Goal: Information Seeking & Learning: Learn about a topic

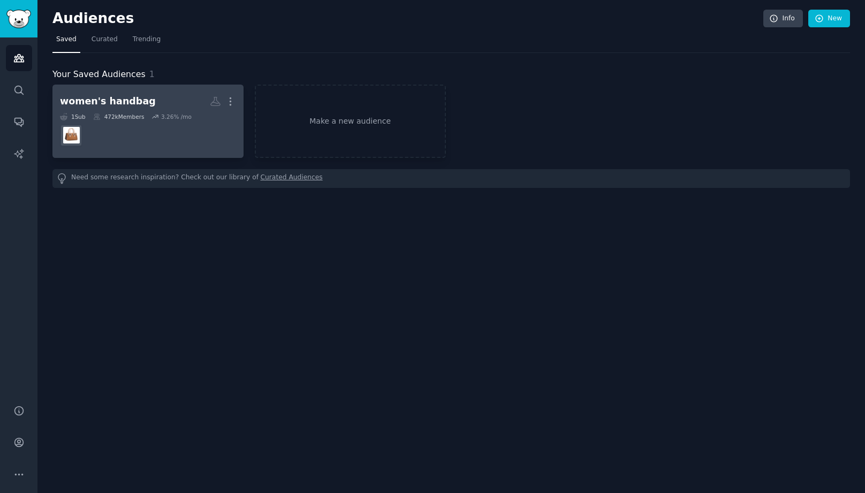
click at [190, 130] on dd at bounding box center [148, 135] width 176 height 30
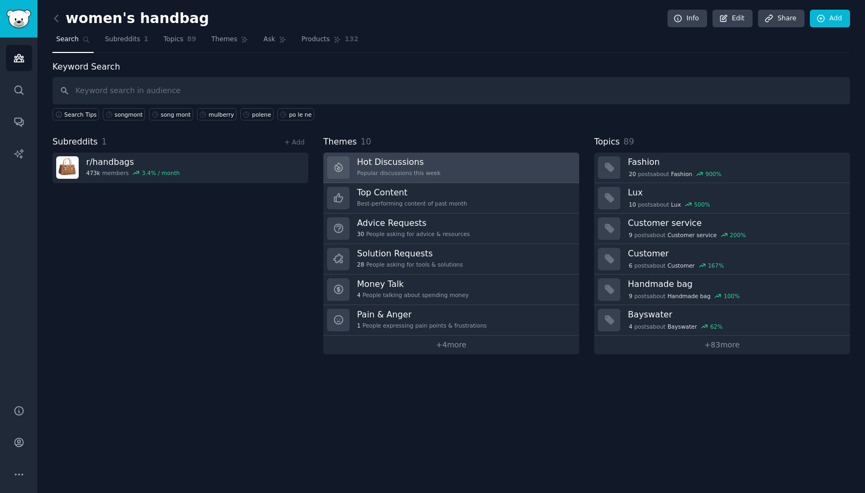
click at [472, 165] on link "Hot Discussions Popular discussions this week" at bounding box center [451, 168] width 256 height 31
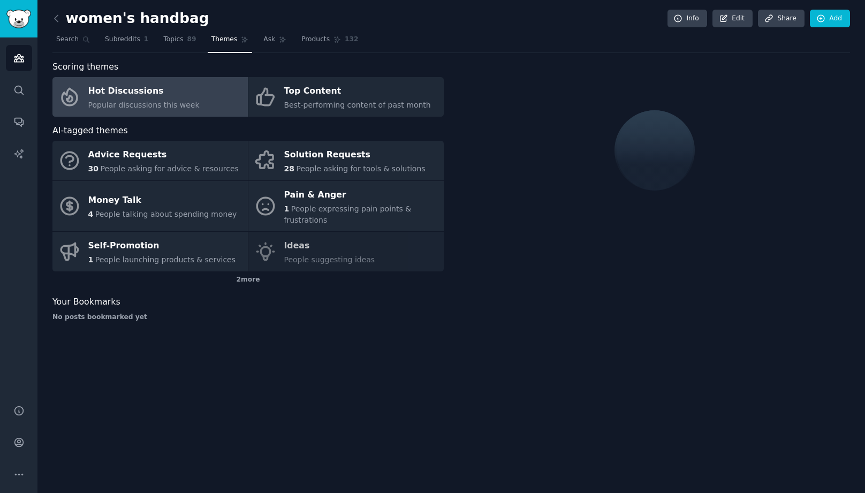
click at [197, 105] on link "Hot Discussions Popular discussions this week" at bounding box center [149, 97] width 195 height 40
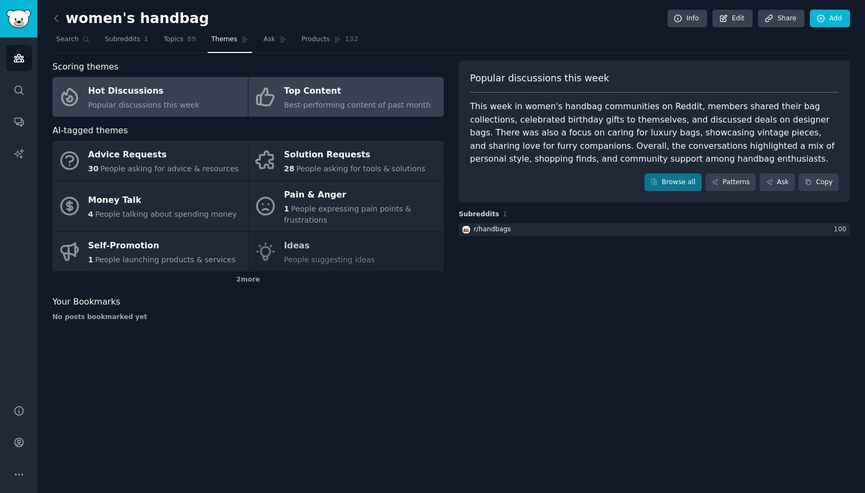
click at [292, 110] on div "Best-performing content of past month" at bounding box center [357, 105] width 147 height 11
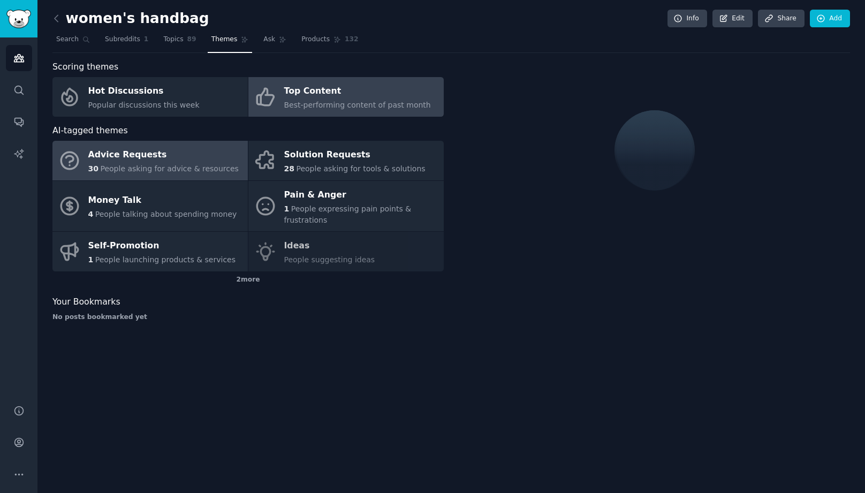
click at [168, 165] on span "People asking for advice & resources" at bounding box center [169, 168] width 138 height 9
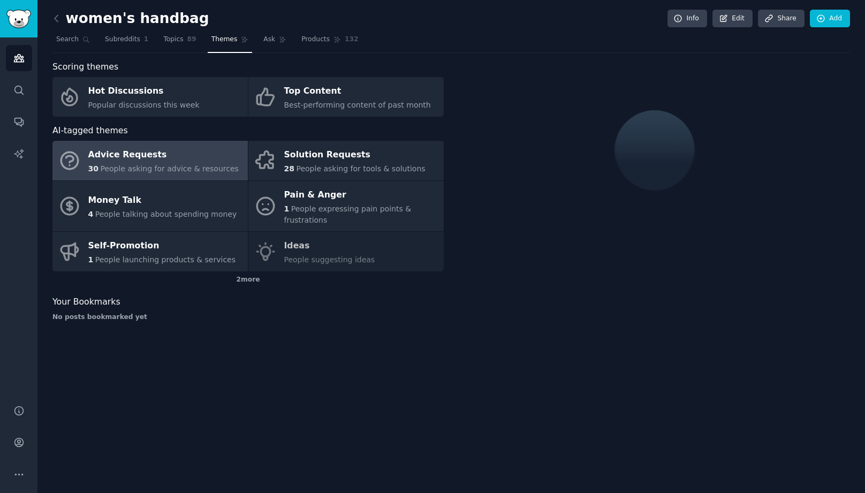
click at [133, 152] on div "Advice Requests" at bounding box center [163, 155] width 150 height 17
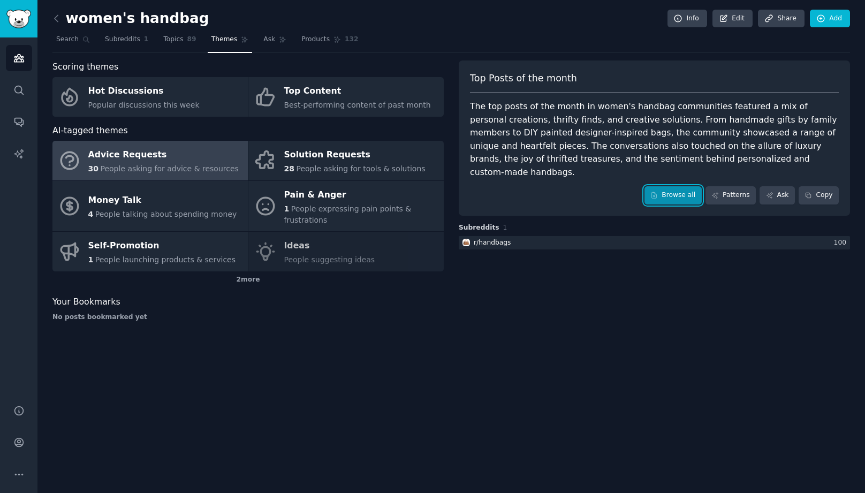
click at [687, 187] on link "Browse all" at bounding box center [673, 195] width 57 height 18
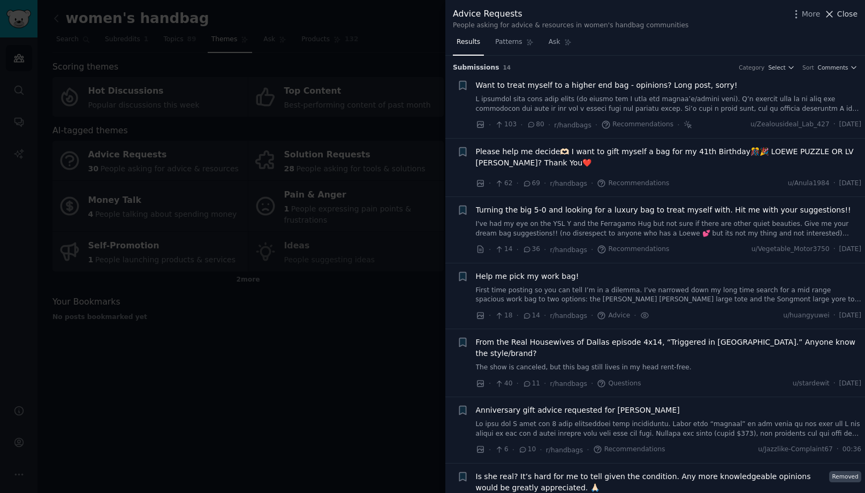
click at [830, 12] on icon at bounding box center [830, 14] width 6 height 6
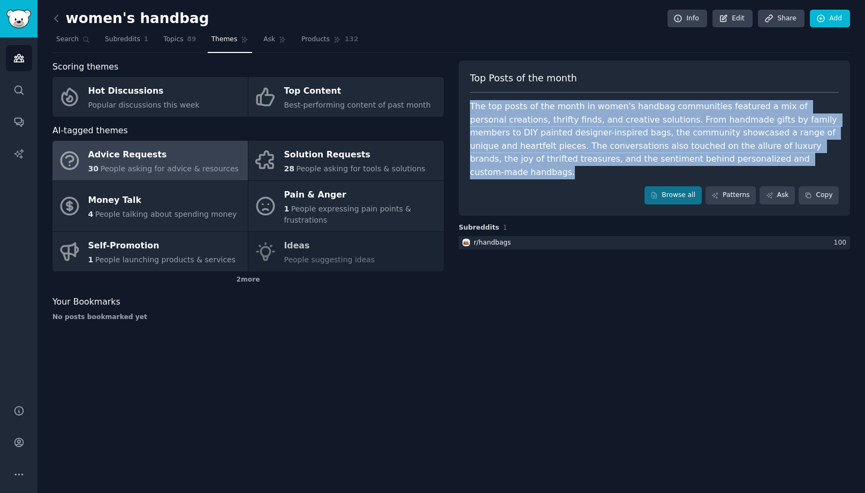
drag, startPoint x: 787, startPoint y: 161, endPoint x: 486, endPoint y: 97, distance: 308.0
click at [486, 97] on div "Top Posts of the month The top posts of the month in women's handbag communitie…" at bounding box center [654, 138] width 391 height 155
copy div "The top posts of the month in women's handbag communities featured a mix of per…"
click at [13, 93] on icon "Sidebar" at bounding box center [18, 90] width 11 height 11
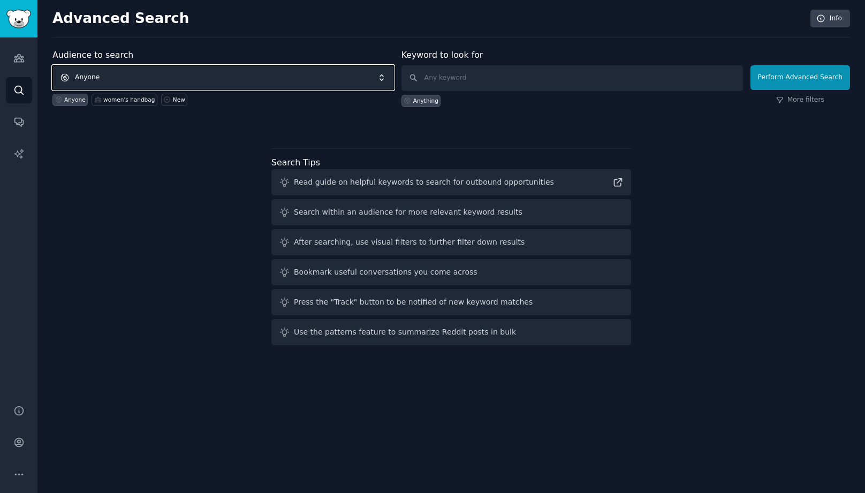
click at [220, 77] on span "Anyone" at bounding box center [223, 77] width 342 height 25
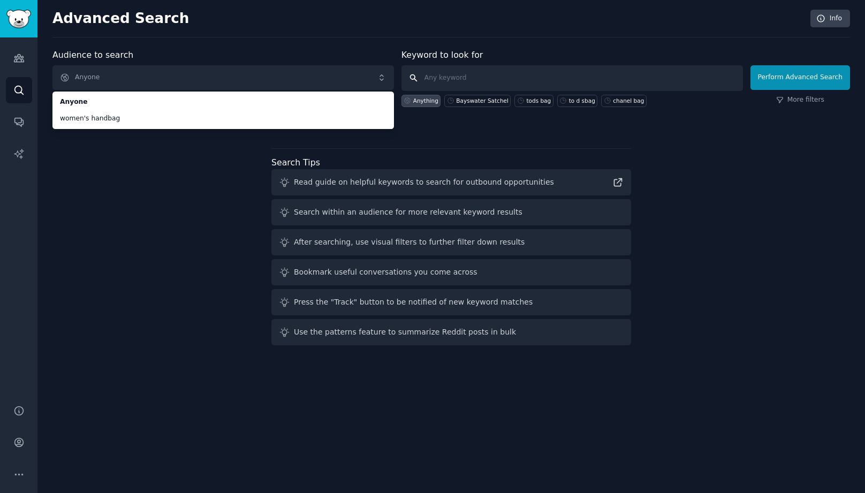
click at [448, 76] on input "text" at bounding box center [573, 78] width 342 height 26
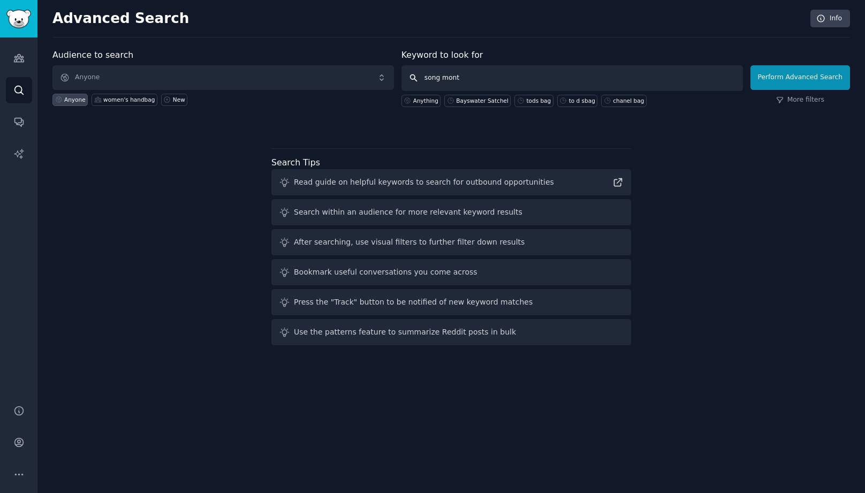
type input "songmont"
click button "Perform Advanced Search" at bounding box center [801, 77] width 100 height 25
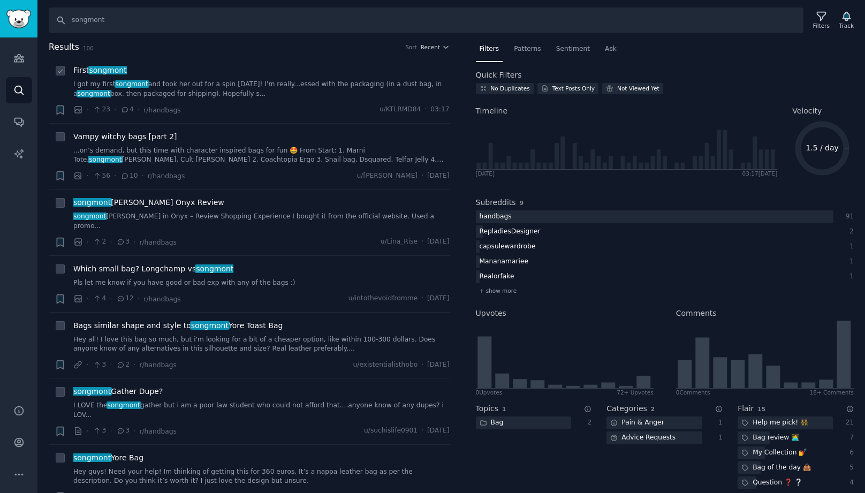
click at [167, 89] on link "I got my first songmont and took her out for a spin [DATE]! I'm really...essed …" at bounding box center [261, 89] width 376 height 19
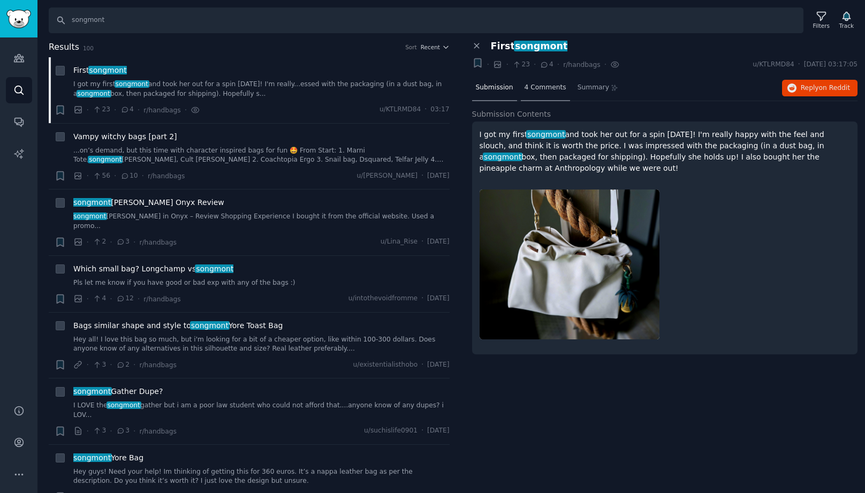
click at [551, 87] on span "4 Comments" at bounding box center [546, 88] width 42 height 10
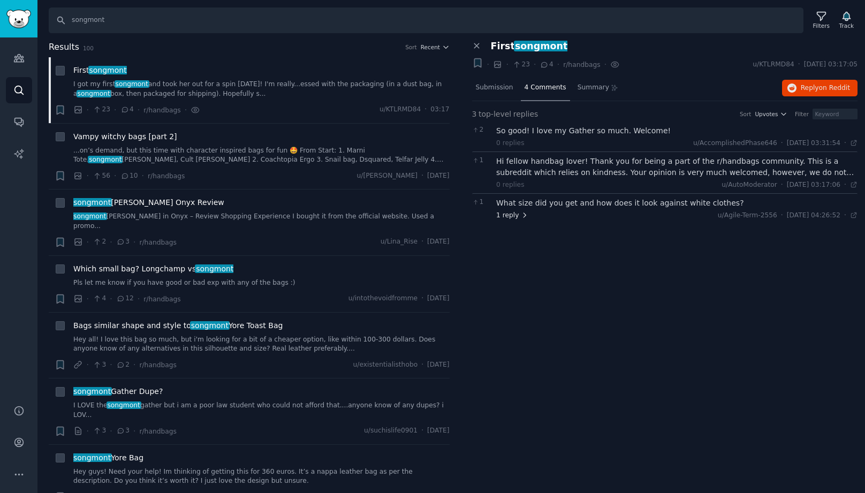
click at [511, 218] on span "1 reply" at bounding box center [512, 216] width 32 height 10
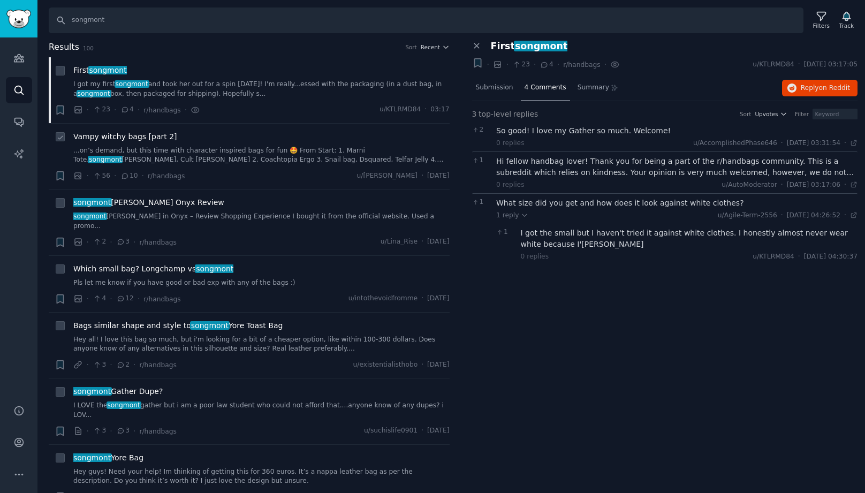
click at [144, 141] on span "Vampy witchy bags [part 2]" at bounding box center [125, 136] width 104 height 11
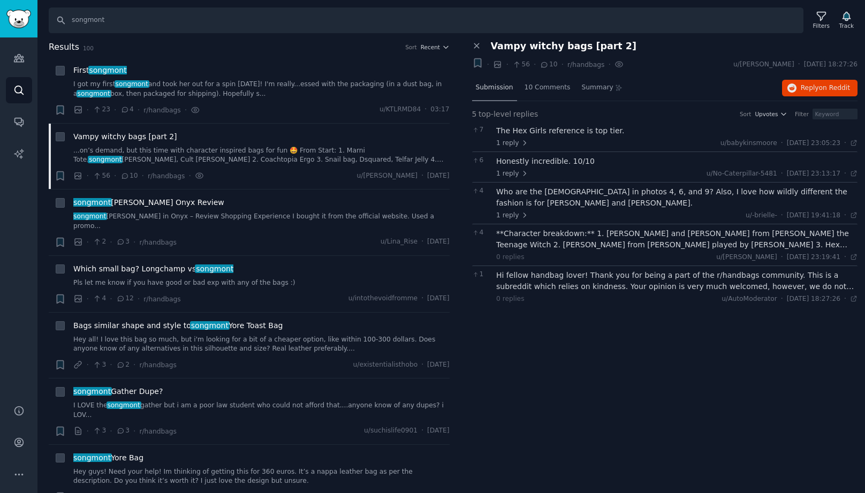
click at [511, 84] on span "Submission" at bounding box center [494, 88] width 37 height 10
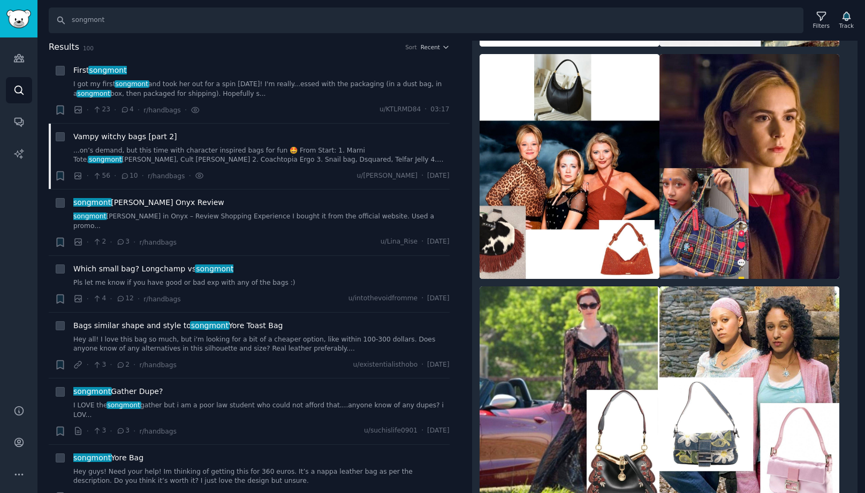
scroll to position [885, 0]
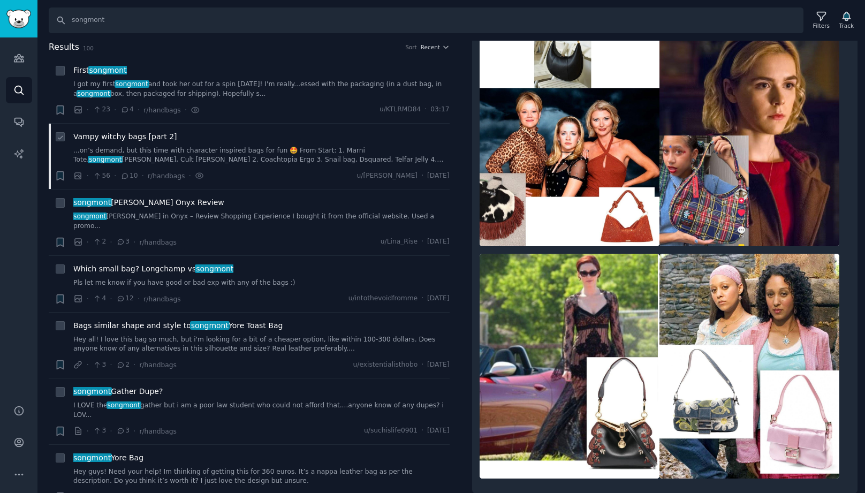
click at [161, 136] on span "Vampy witchy bags [part 2]" at bounding box center [125, 136] width 104 height 11
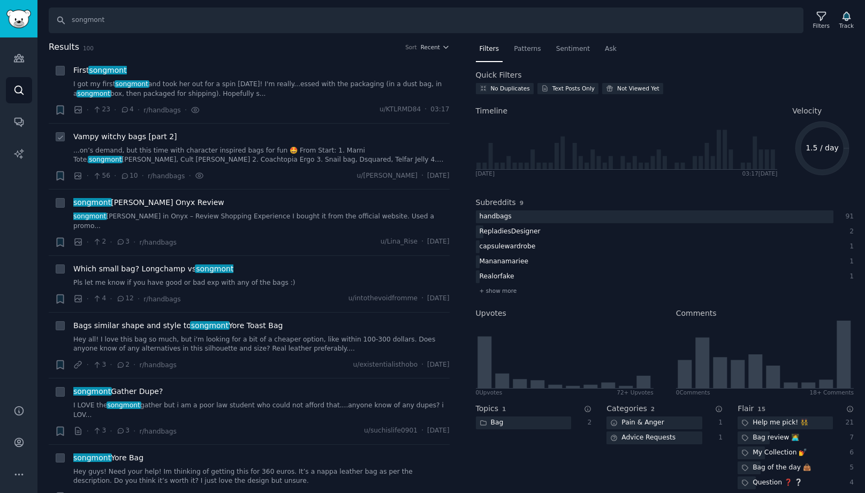
click at [174, 158] on link "...on’s demand, but this time with character inspired bags for fun 🤩 From Start…" at bounding box center [261, 155] width 376 height 19
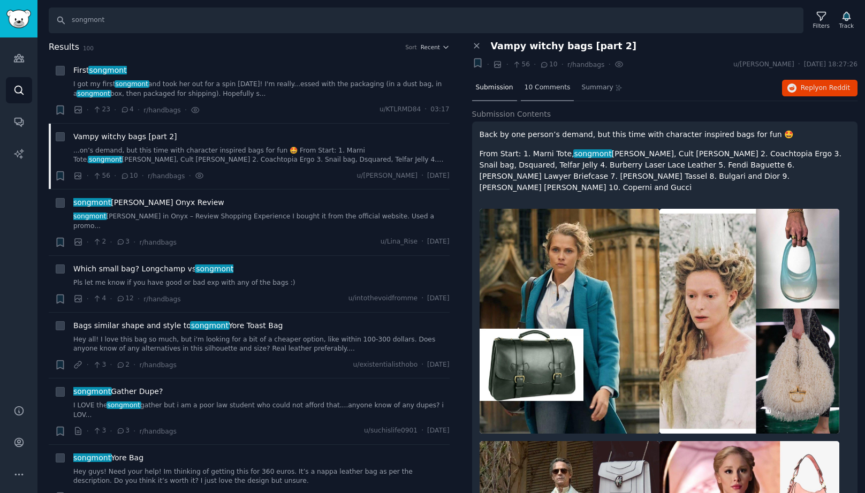
click at [553, 86] on span "10 Comments" at bounding box center [548, 88] width 46 height 10
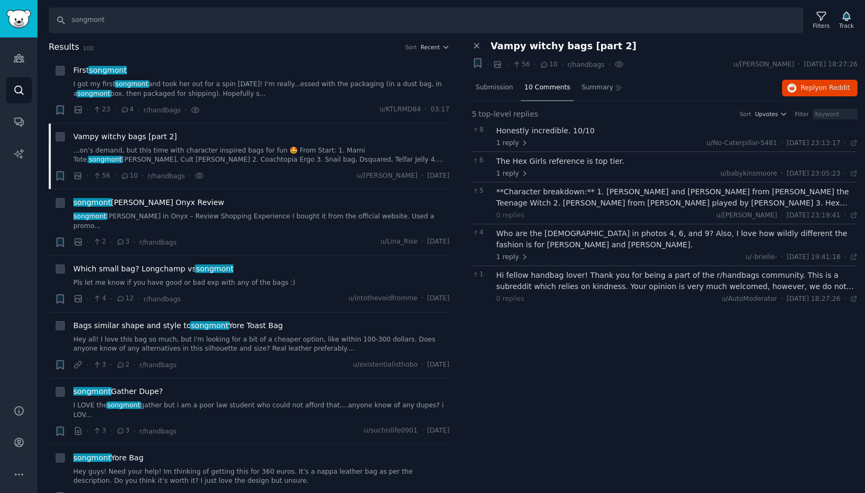
click at [571, 128] on div "Honestly incredible. 10/10" at bounding box center [676, 130] width 361 height 11
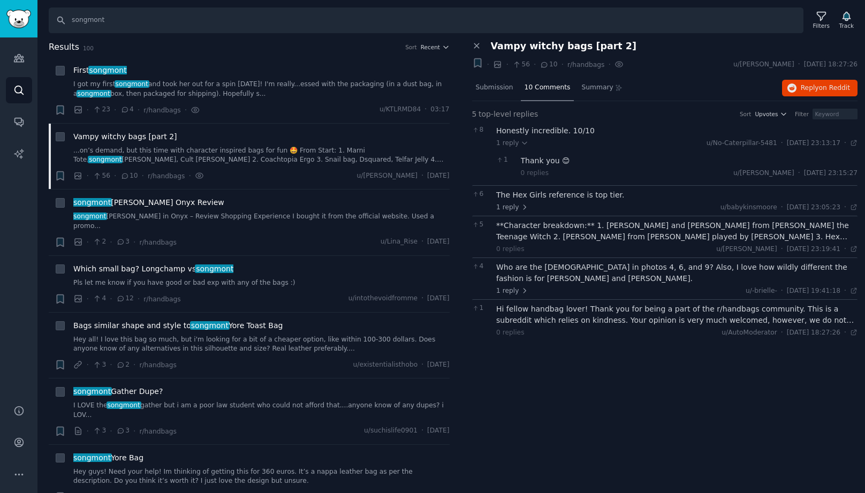
click at [561, 198] on div "The Hex Girls reference is top tier." at bounding box center [676, 195] width 361 height 11
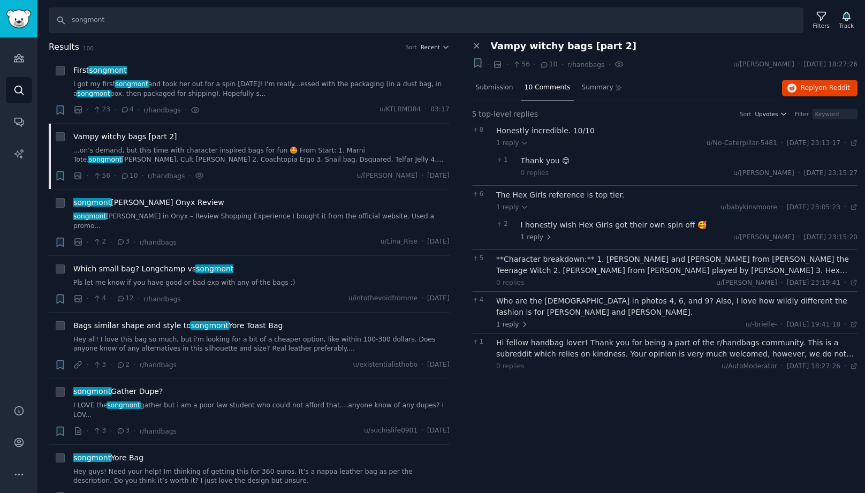
click at [565, 309] on div "Who are the [DEMOGRAPHIC_DATA] in photos 4, 6, and 9? Also, I love how wildly d…" at bounding box center [676, 307] width 361 height 22
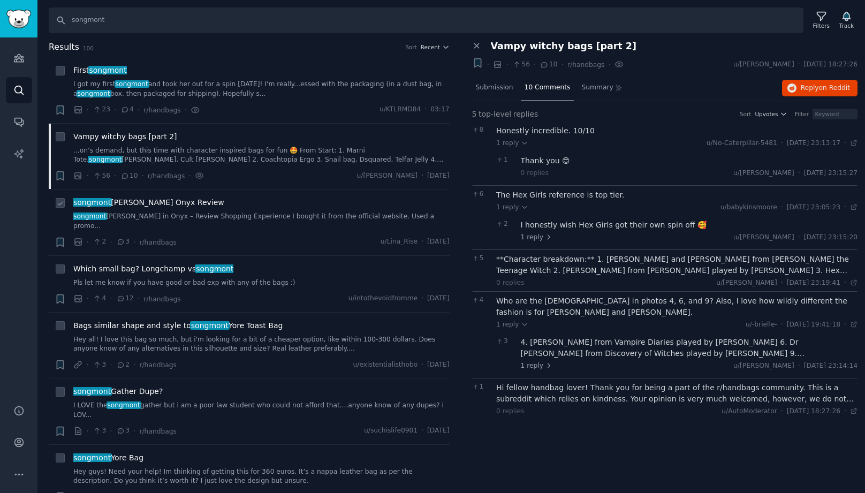
click at [161, 207] on span "songmont [PERSON_NAME] Onyx Review" at bounding box center [148, 202] width 151 height 11
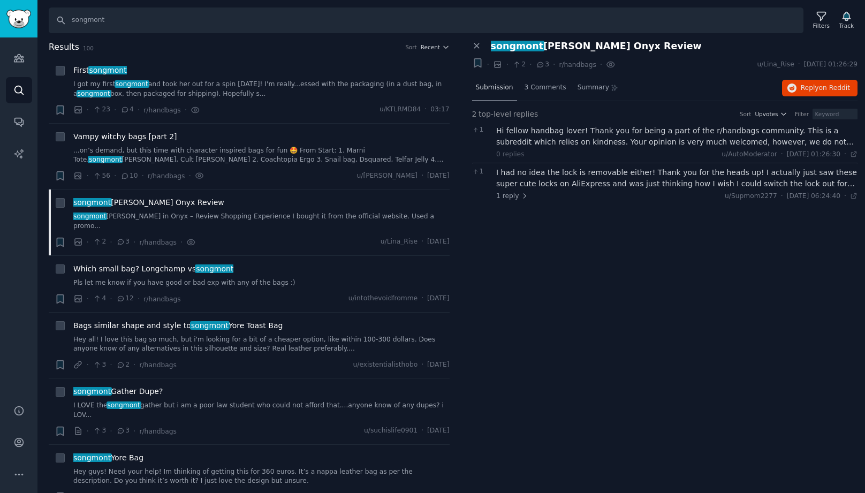
click at [496, 81] on div "Submission" at bounding box center [494, 89] width 45 height 26
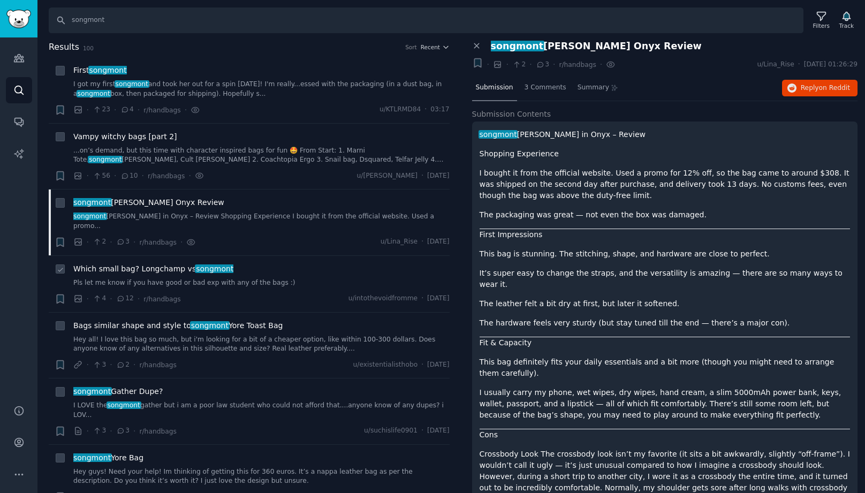
click at [171, 263] on span "Which small bag? Longchamp vs songmont" at bounding box center [153, 268] width 160 height 11
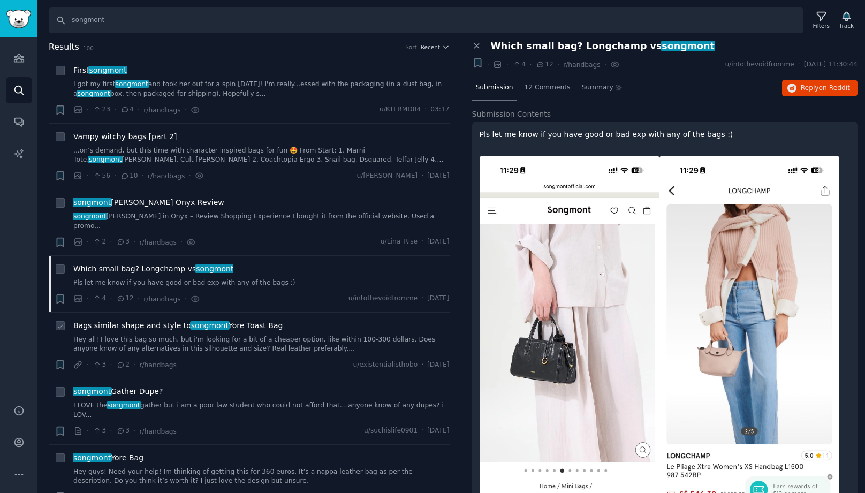
click at [175, 320] on span "Bags similar shape and style to songmont Yore Toast Bag" at bounding box center [177, 325] width 209 height 11
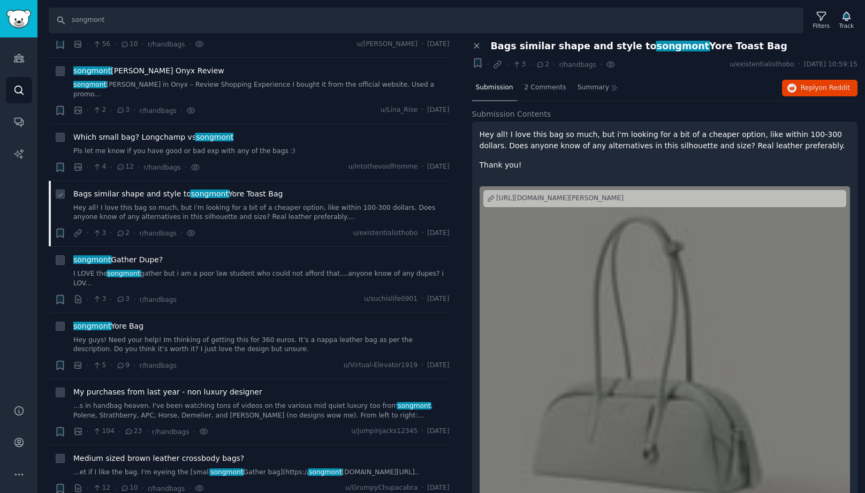
scroll to position [133, 0]
click at [146, 257] on div "songmont Gather Dupe? I LOVE the songmont gather but i am a poor law student wh…" at bounding box center [261, 270] width 376 height 34
click at [141, 253] on span "songmont Gather Dupe?" at bounding box center [117, 258] width 89 height 11
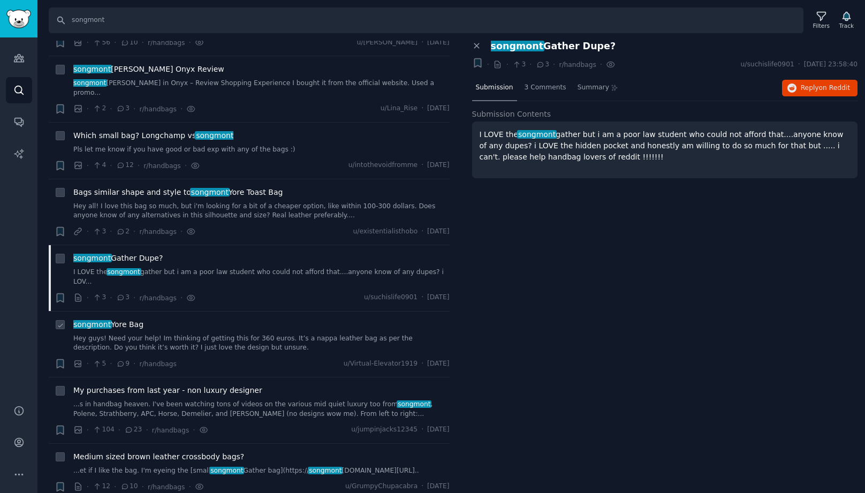
click at [127, 319] on span "songmont Yore Bag" at bounding box center [108, 324] width 70 height 11
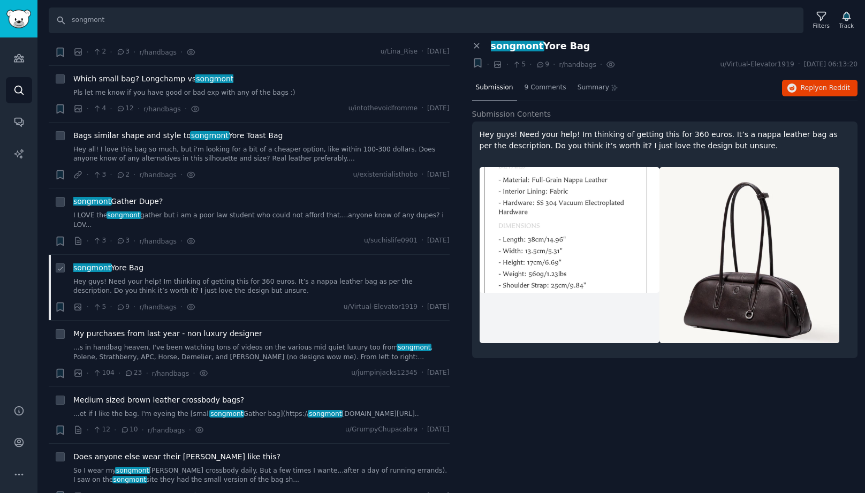
scroll to position [192, 0]
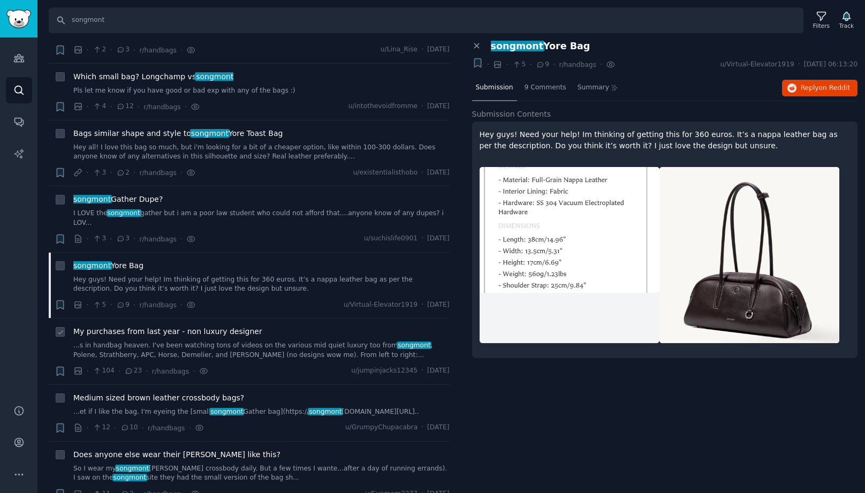
click at [170, 326] on span "My purchases from last year - non luxury designer" at bounding box center [167, 331] width 189 height 11
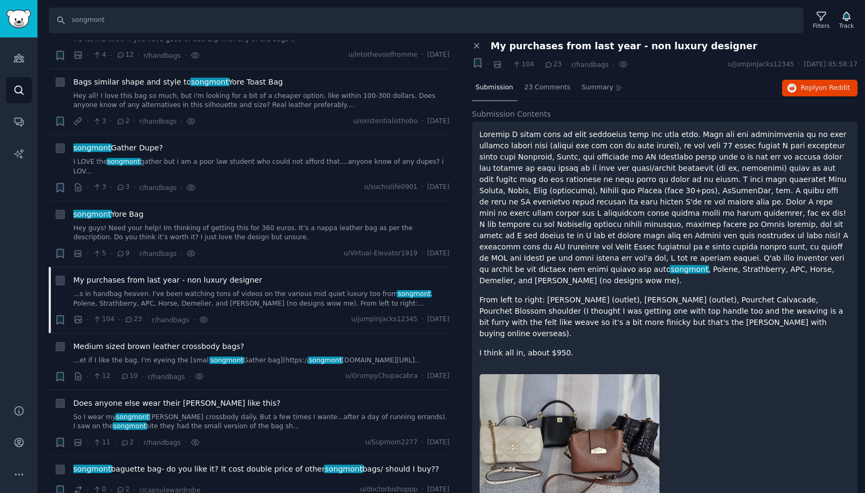
scroll to position [29, 0]
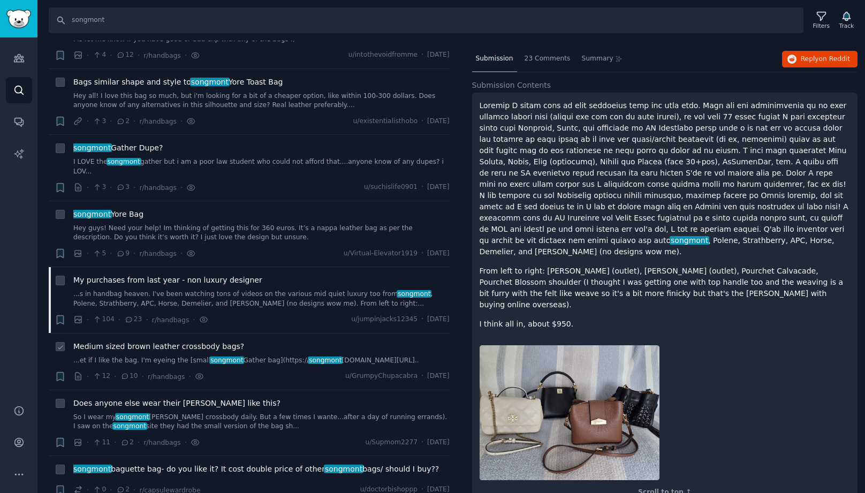
click at [186, 341] on span "Medium sized brown leather crossbody bags?" at bounding box center [158, 346] width 171 height 11
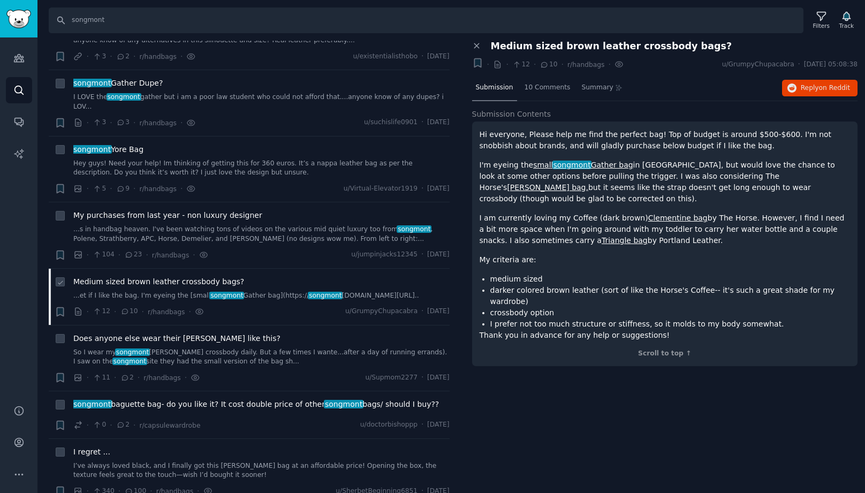
scroll to position [312, 0]
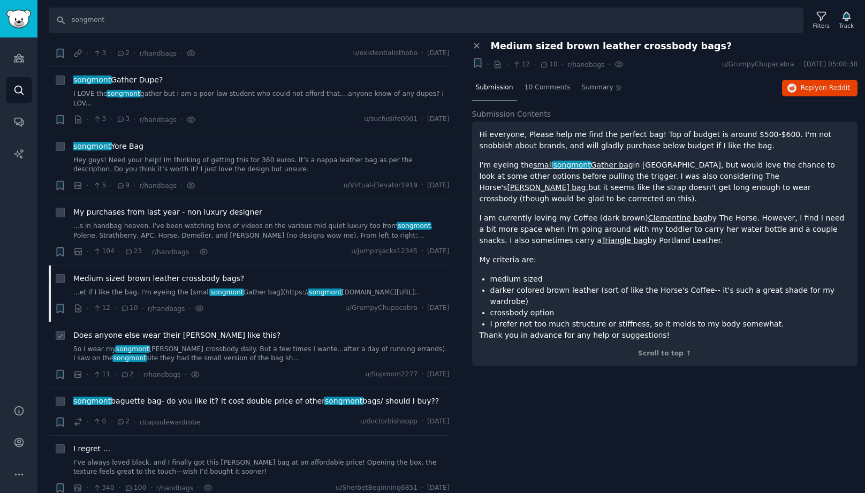
click at [184, 330] on span "Does anyone else wear their [PERSON_NAME] like this?" at bounding box center [176, 335] width 207 height 11
